Goal: Task Accomplishment & Management: Manage account settings

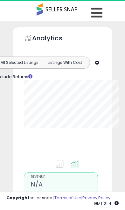
type input "**********"
select select "**"
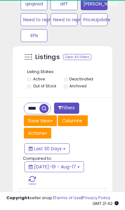
scroll to position [124, 87]
click at [29, 107] on input "**********" at bounding box center [31, 108] width 15 height 11
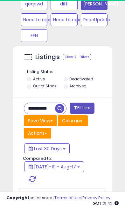
scroll to position [501, 0]
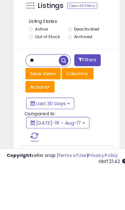
type input "*"
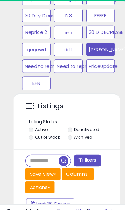
scroll to position [453, 0]
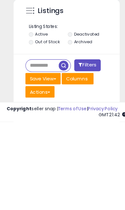
click at [94, 152] on button "Filters" at bounding box center [82, 157] width 25 height 11
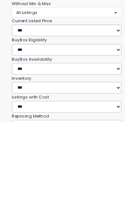
scroll to position [549, 0]
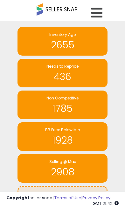
click at [102, 11] on icon at bounding box center [96, 12] width 11 height 13
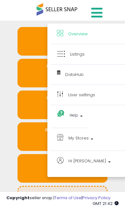
click at [91, 140] on b at bounding box center [92, 141] width 3 height 4
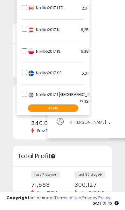
scroll to position [195, 0]
click at [53, 109] on button "Apply" at bounding box center [53, 108] width 51 height 8
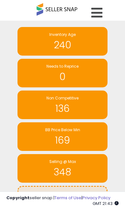
click at [99, 11] on icon at bounding box center [96, 12] width 11 height 13
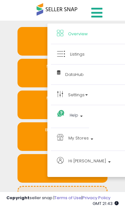
click at [84, 137] on span "My Stores" at bounding box center [78, 138] width 20 height 8
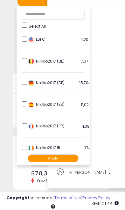
scroll to position [157, 0]
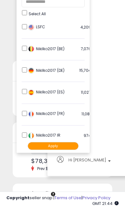
click at [61, 146] on button "Apply" at bounding box center [53, 146] width 51 height 8
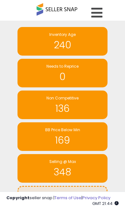
click at [100, 9] on icon at bounding box center [96, 12] width 11 height 13
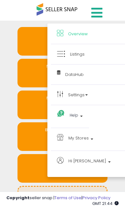
click at [85, 51] on link "Listings" at bounding box center [90, 54] width 66 height 8
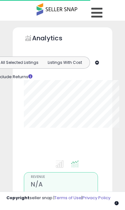
select select "**"
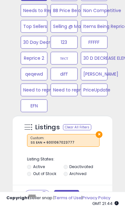
scroll to position [432, 0]
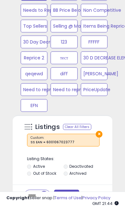
click at [101, 132] on button "×" at bounding box center [99, 134] width 7 height 7
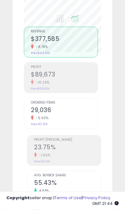
scroll to position [146, 0]
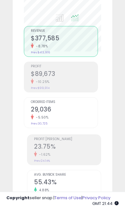
click at [70, 151] on h2 "23.75%" at bounding box center [67, 147] width 67 height 9
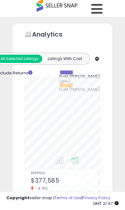
scroll to position [0, 0]
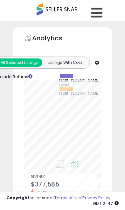
click at [102, 12] on icon at bounding box center [96, 12] width 11 height 13
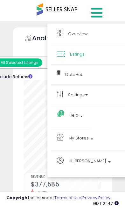
scroll to position [17, 0]
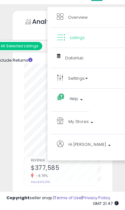
click at [87, 123] on span "My Stores" at bounding box center [78, 122] width 20 height 8
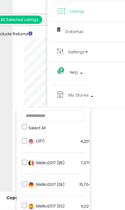
scroll to position [43, 0]
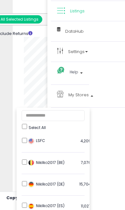
click at [22, 207] on li "Nikilko2017 (ES) 11,027 listings" at bounding box center [53, 207] width 63 height 21
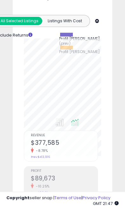
scroll to position [0, 0]
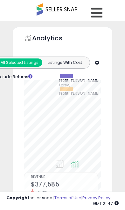
click at [97, 10] on icon at bounding box center [96, 12] width 11 height 13
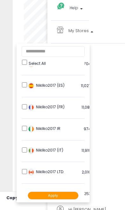
click at [25, 124] on li "Nikilko2017 IR 974 listings" at bounding box center [53, 130] width 63 height 21
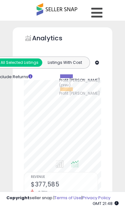
click at [94, 12] on icon at bounding box center [96, 12] width 11 height 13
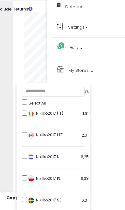
click at [21, 177] on ul "Select All LSFC 4,209 listings Nikilko2017 (BE)" at bounding box center [53, 162] width 73 height 159
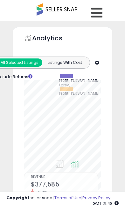
click at [98, 11] on icon at bounding box center [96, 12] width 11 height 13
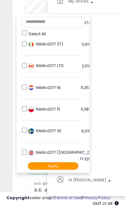
click at [58, 166] on button "Apply" at bounding box center [53, 166] width 51 height 8
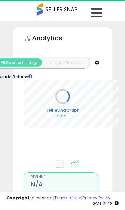
select select "**"
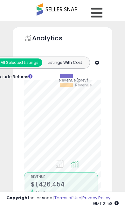
click at [99, 11] on icon at bounding box center [96, 12] width 11 height 13
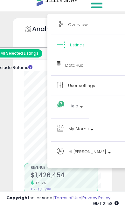
scroll to position [6, 0]
